Goal: Communication & Community: Ask a question

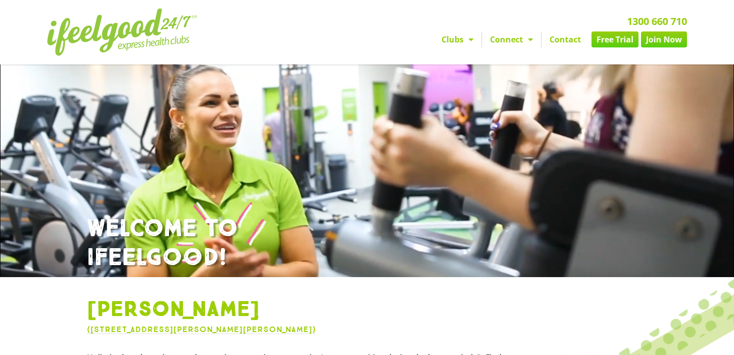
click at [567, 32] on link "Contact" at bounding box center [564, 39] width 47 height 16
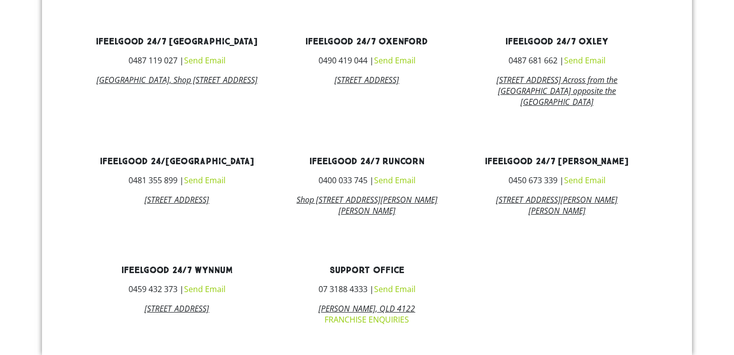
scroll to position [633, 0]
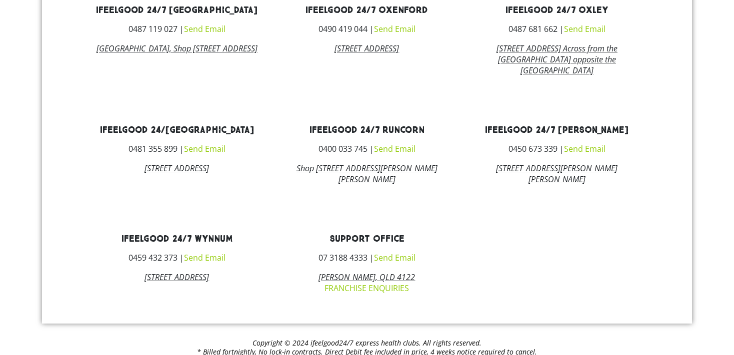
click at [583, 143] on link "Send Email" at bounding box center [584, 148] width 41 height 11
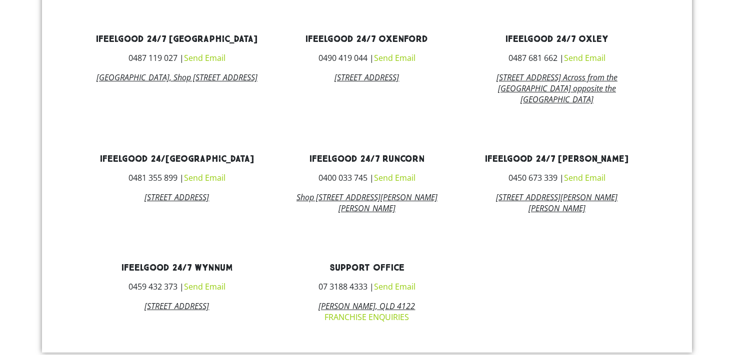
scroll to position [592, 0]
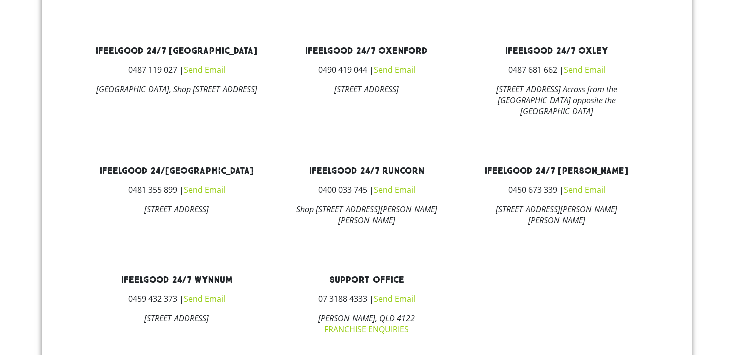
click at [587, 184] on link "Send Email" at bounding box center [584, 189] width 41 height 11
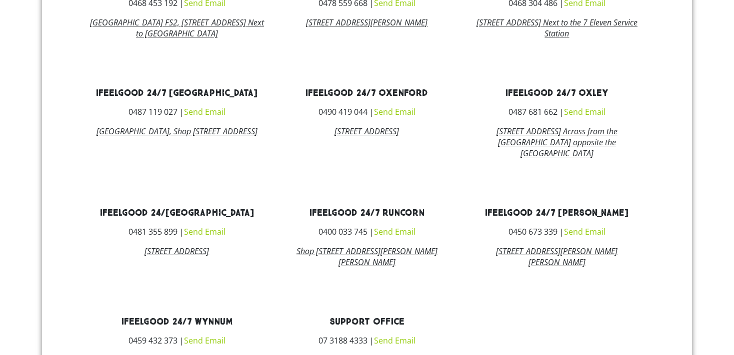
click at [587, 173] on div "ifeelgood 24/7 [GEOGRAPHIC_DATA] 0468 453 192 | Send Email [GEOGRAPHIC_DATA][ST…" at bounding box center [367, 178] width 650 height 457
drag, startPoint x: 589, startPoint y: 289, endPoint x: 589, endPoint y: 277, distance: 12.0
click at [589, 289] on div "ifeelgood 24/7 [GEOGRAPHIC_DATA] 0468 453 192 | Send Email [GEOGRAPHIC_DATA][ST…" at bounding box center [367, 178] width 650 height 457
click at [583, 226] on link "Send Email" at bounding box center [584, 231] width 41 height 11
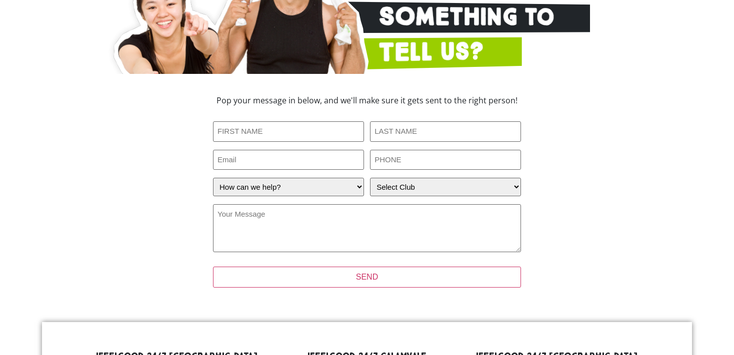
scroll to position [177, 0]
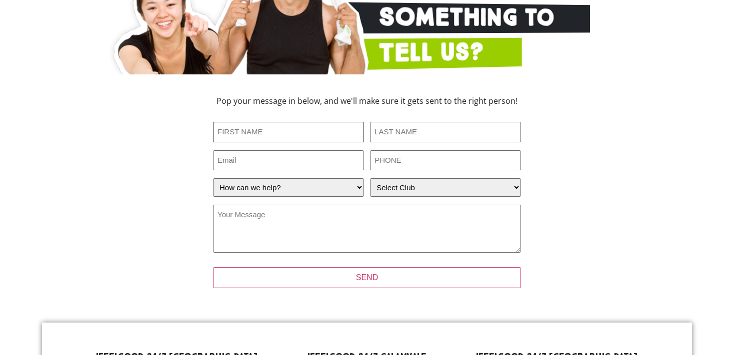
click at [293, 122] on input "First Name (Required)" at bounding box center [288, 132] width 151 height 20
type input "[PERSON_NAME]"
click at [472, 122] on input "Seetop" at bounding box center [445, 132] width 151 height 20
type input "Seeto"
type input "[EMAIL_ADDRESS][DOMAIN_NAME]"
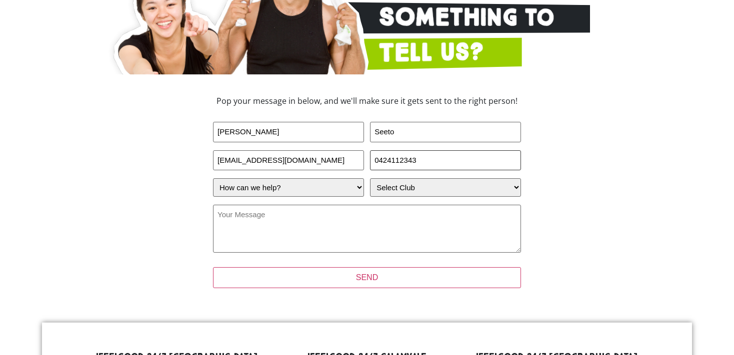
type input "0424112343"
click at [412, 205] on textarea "Your Message (Required)" at bounding box center [367, 229] width 308 height 48
select select "[PERSON_NAME]"
click option "[PERSON_NAME]" at bounding box center [0, 0] width 0 height 0
click at [213, 178] on select "How can we help? I have a question about joining I'm a current member who has a…" at bounding box center [288, 187] width 151 height 18
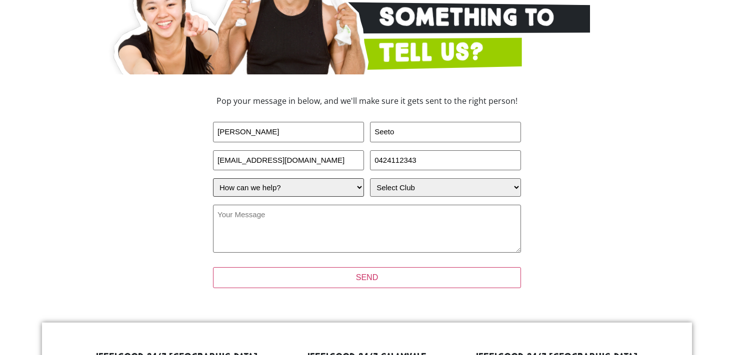
select select "I'm a current member who has an enquiry"
click option "I'm a current member who has an enquiry" at bounding box center [0, 0] width 0 height 0
click at [283, 205] on textarea "Your Message (Required)" at bounding box center [367, 229] width 308 height 48
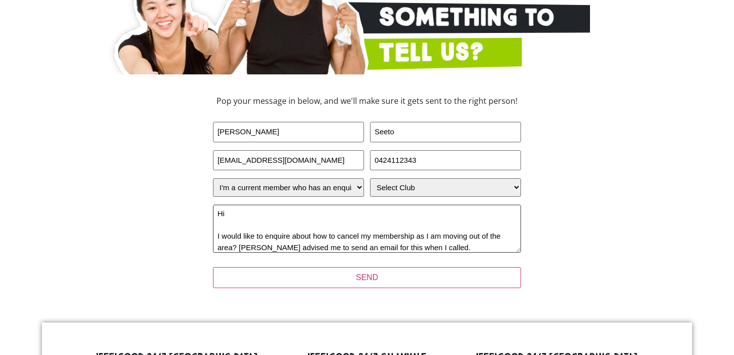
scroll to position [24, 0]
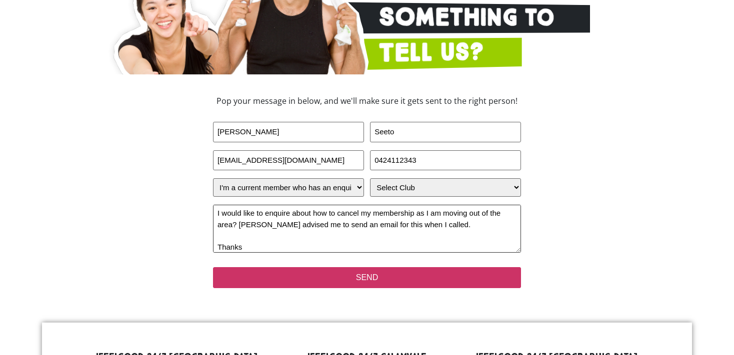
type textarea "Hi I would like to enquire about how to cancel my membership as I am moving out…"
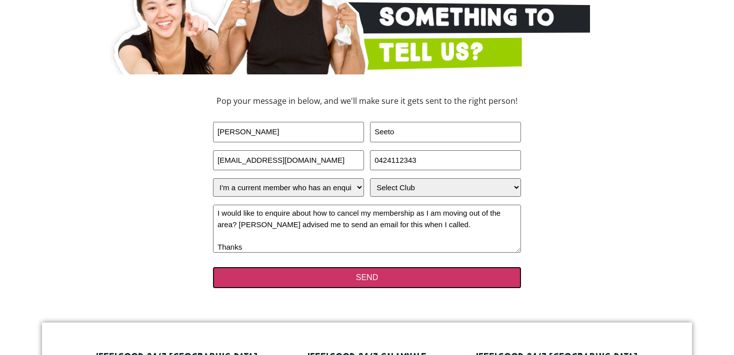
click at [317, 267] on input "SEND" at bounding box center [367, 277] width 308 height 21
